Goal: Information Seeking & Learning: Learn about a topic

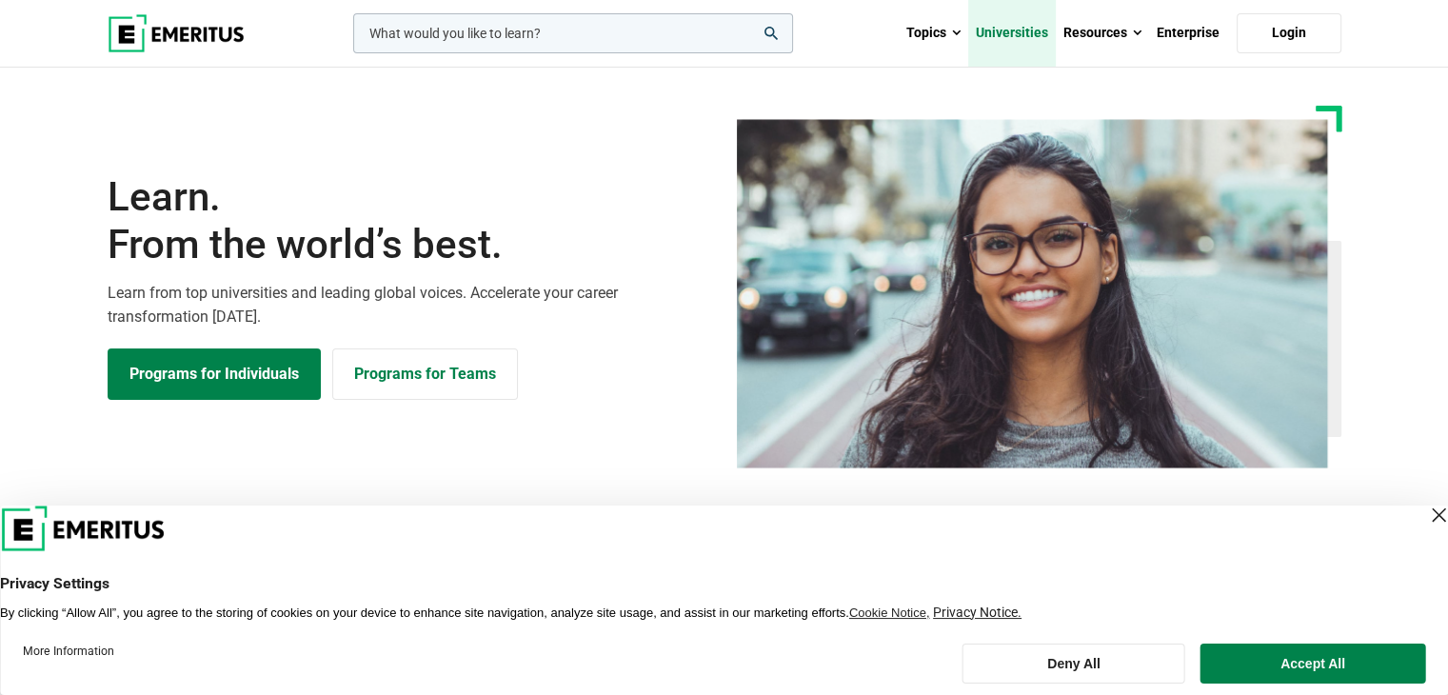
click at [1014, 28] on link "Universities" at bounding box center [1012, 33] width 88 height 67
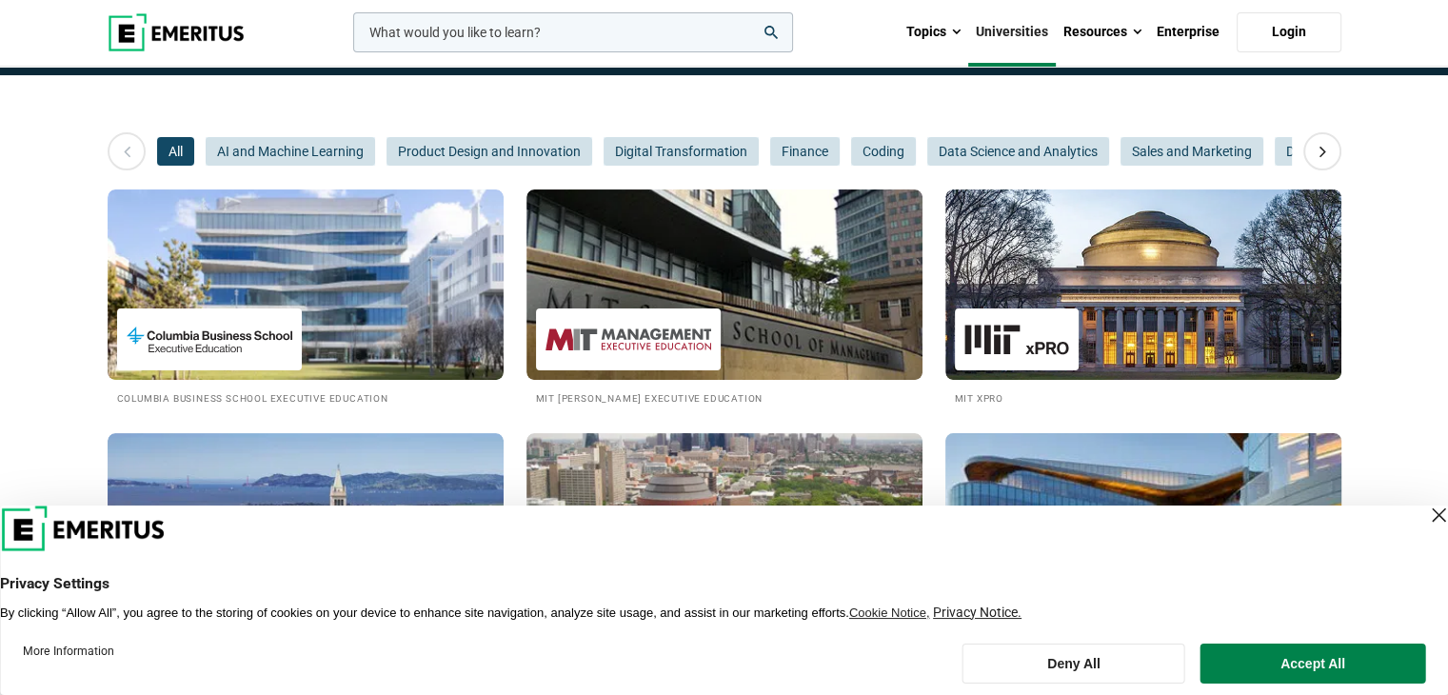
scroll to position [222, 0]
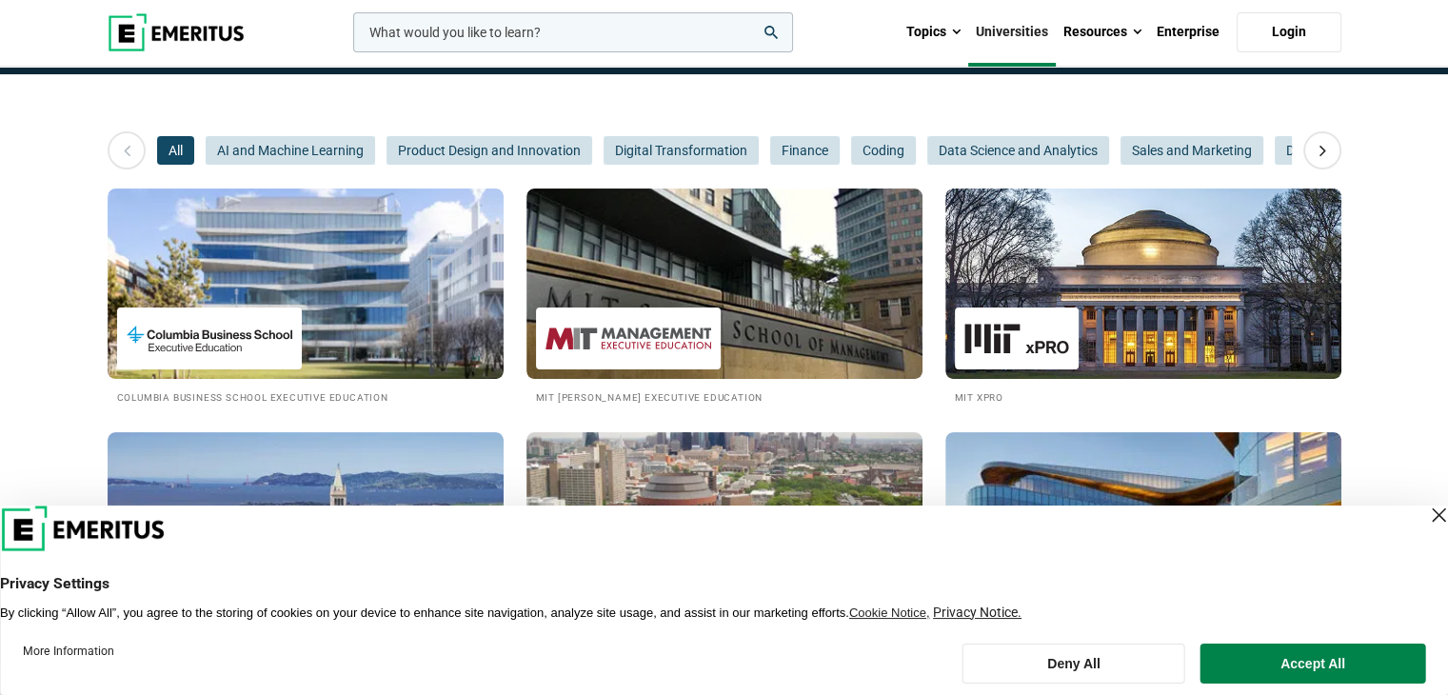
click at [1425, 518] on div "Close Layer" at bounding box center [1438, 515] width 27 height 27
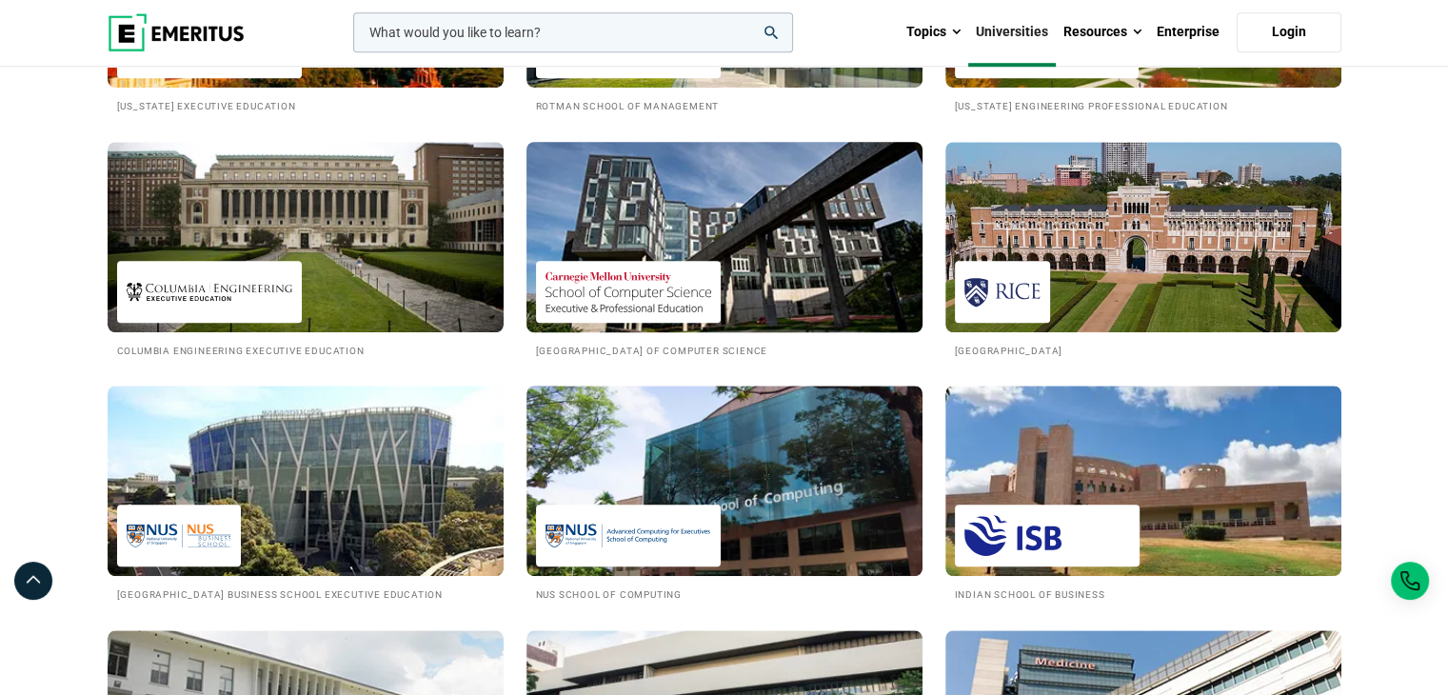
scroll to position [1523, 0]
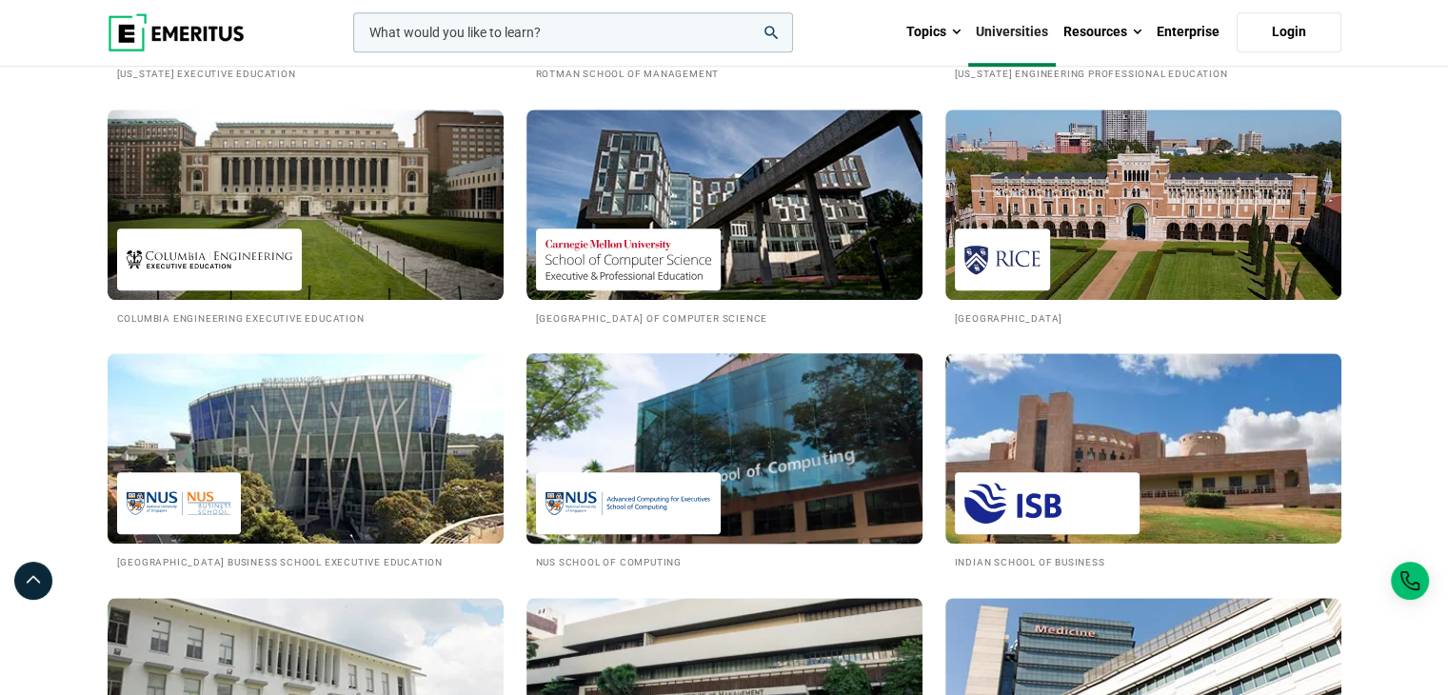
click at [701, 462] on img at bounding box center [724, 448] width 436 height 209
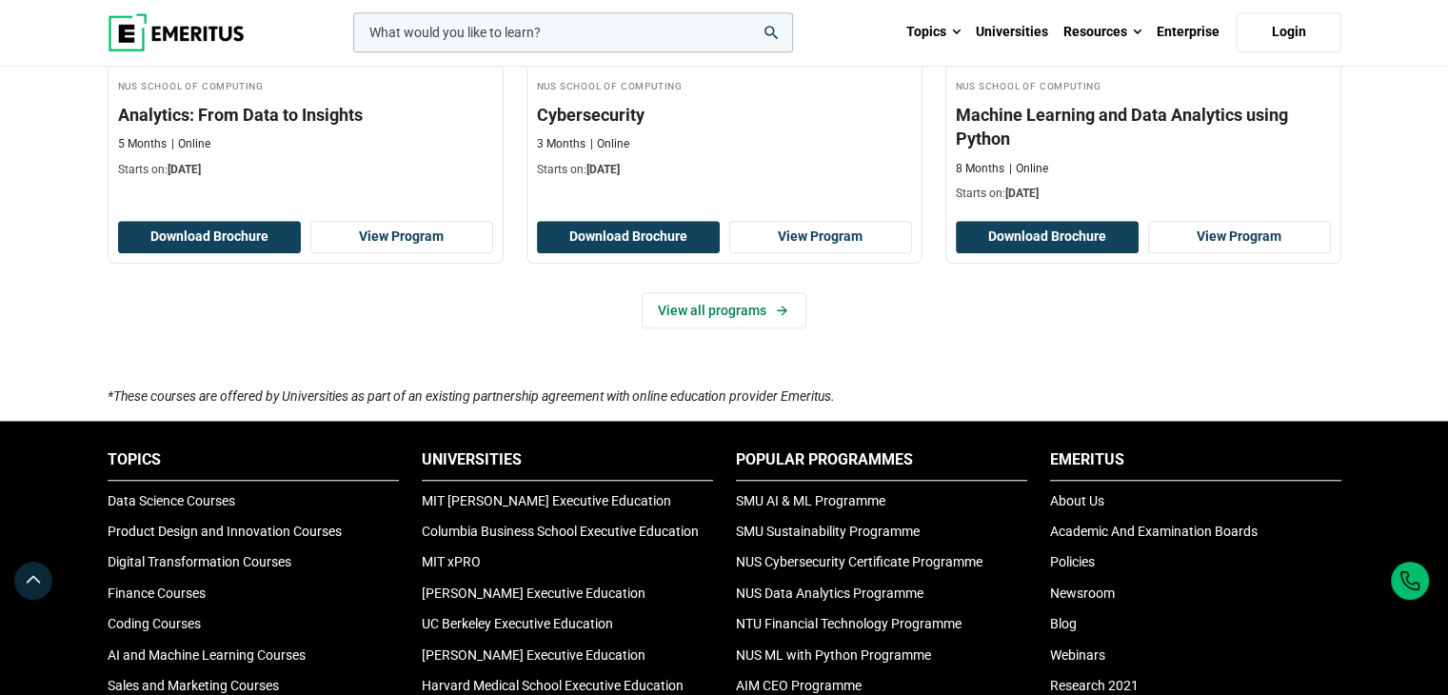
scroll to position [1459, 0]
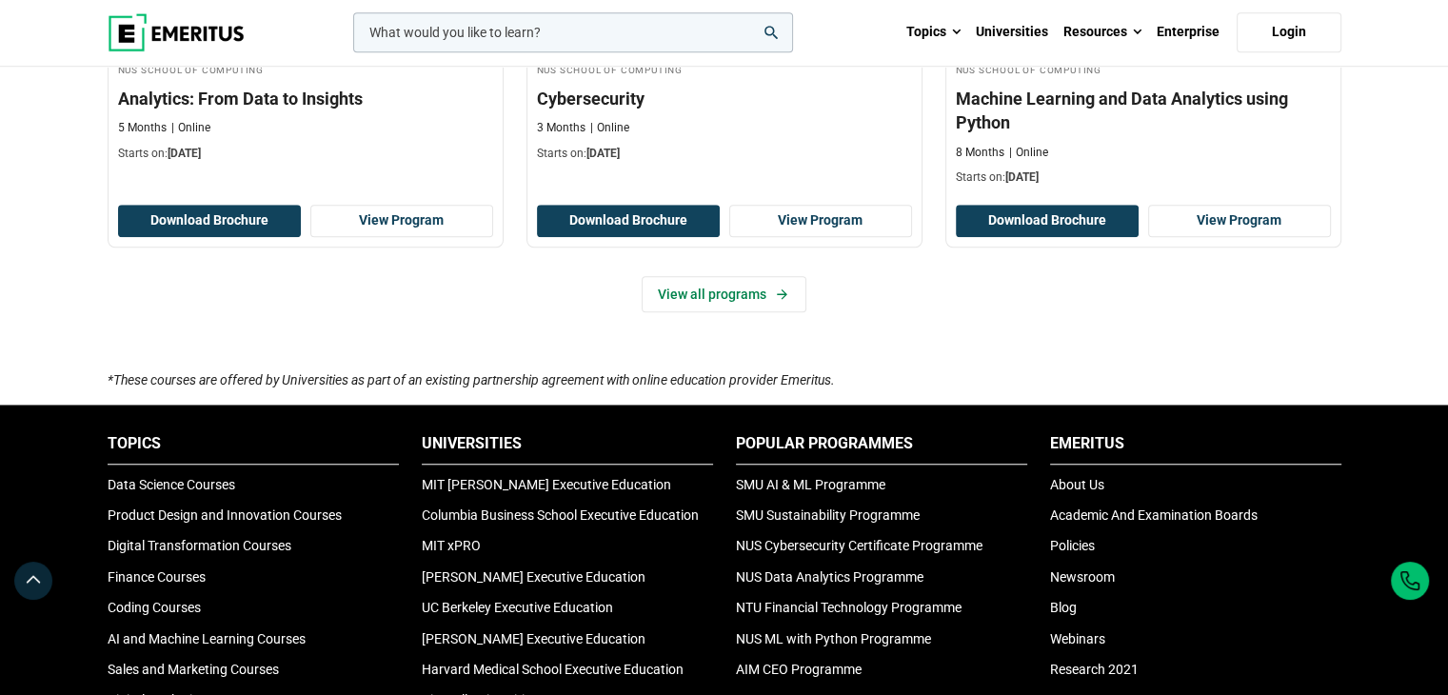
click at [708, 315] on div "Upskill with Certificate Programs By Universities* Previous NUS School of Compu…" at bounding box center [725, 62] width 1234 height 614
click at [714, 298] on link "View all programs" at bounding box center [724, 294] width 165 height 36
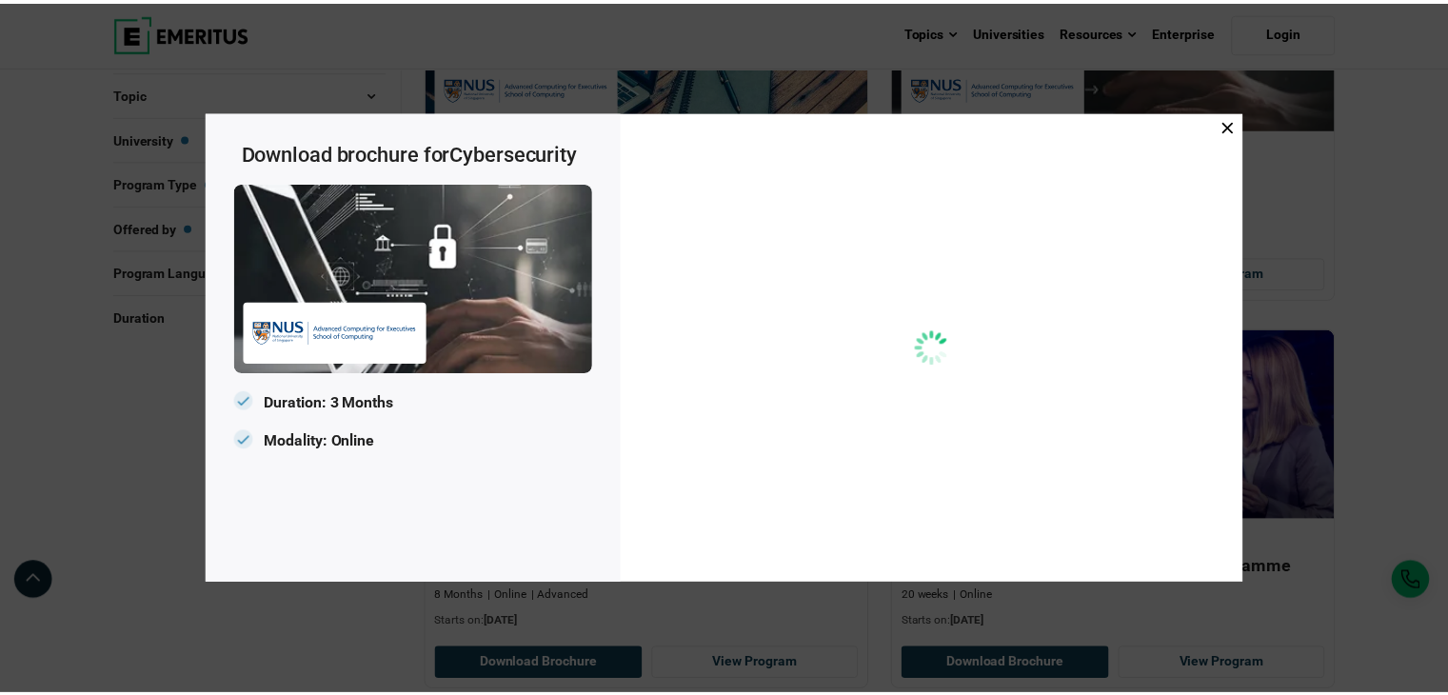
scroll to position [0, 0]
click at [1006, 266] on button "Download Brochure" at bounding box center [1014, 273] width 209 height 32
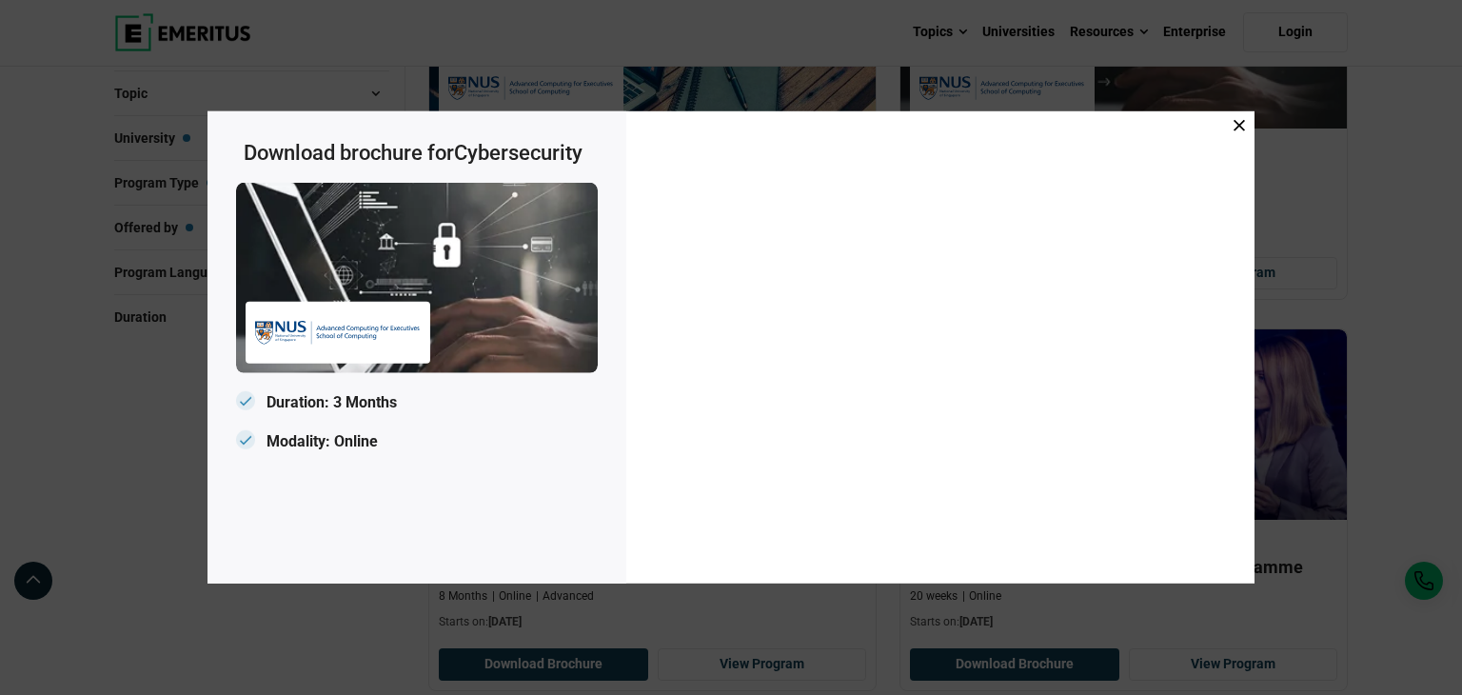
click at [1236, 120] on icon at bounding box center [1239, 125] width 11 height 11
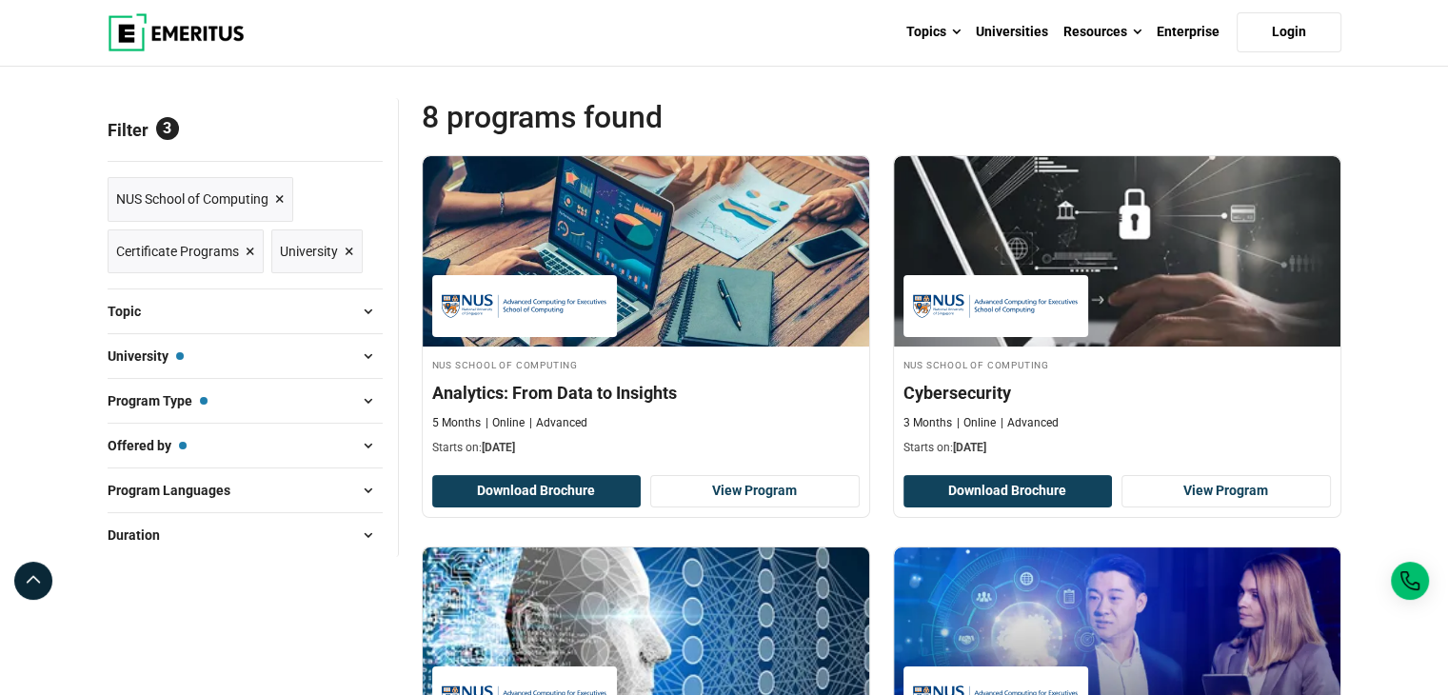
scroll to position [158, 0]
